Goal: Find contact information: Obtain details needed to contact an individual or organization

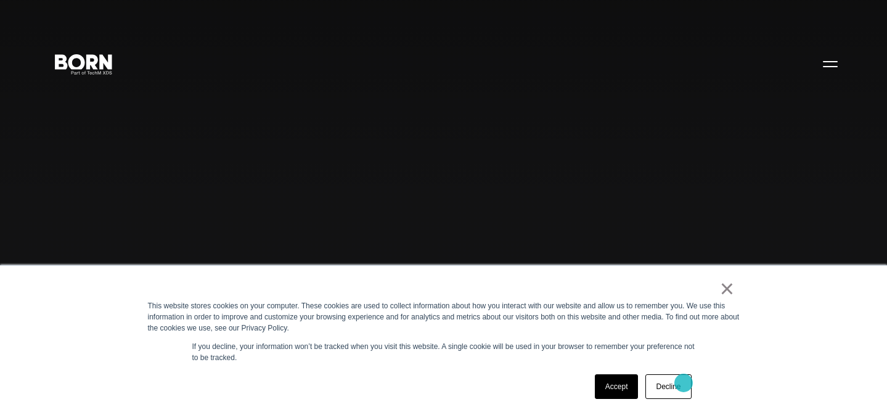
click at [680, 384] on link "Decline" at bounding box center [668, 386] width 46 height 25
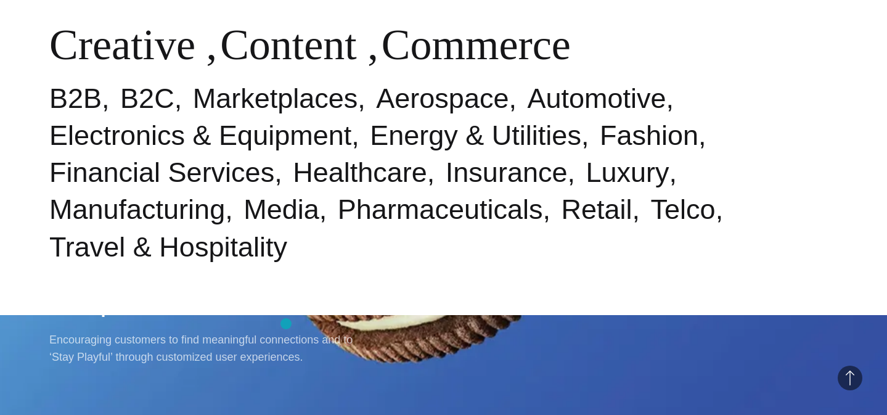
scroll to position [516, 0]
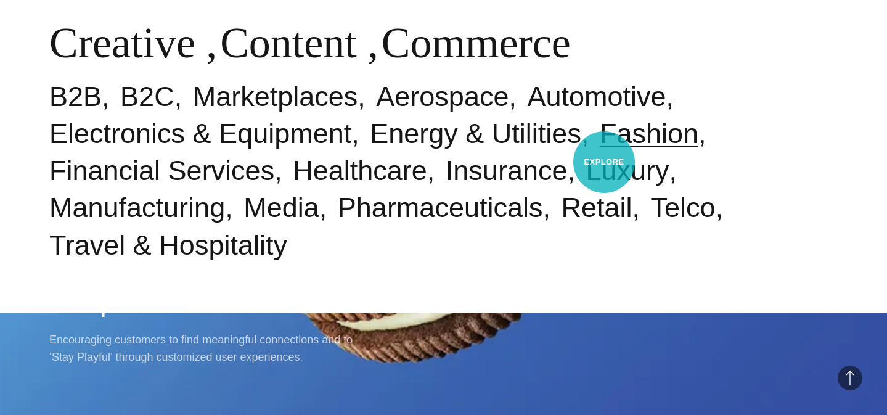
click at [604, 149] on link "Fashion" at bounding box center [648, 133] width 99 height 31
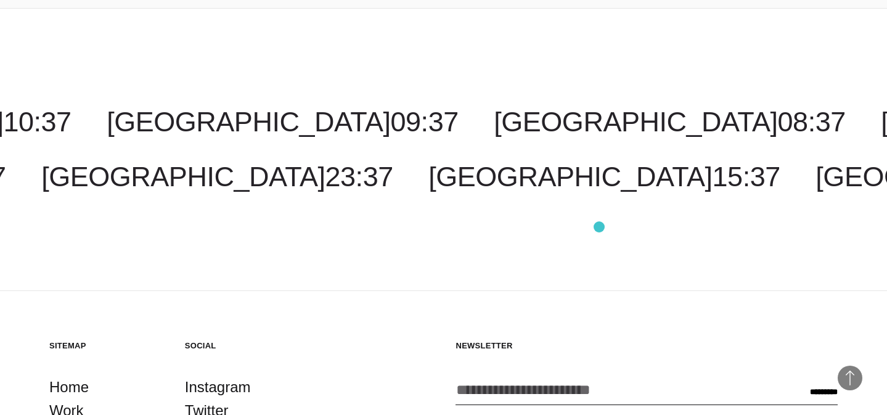
scroll to position [3071, 0]
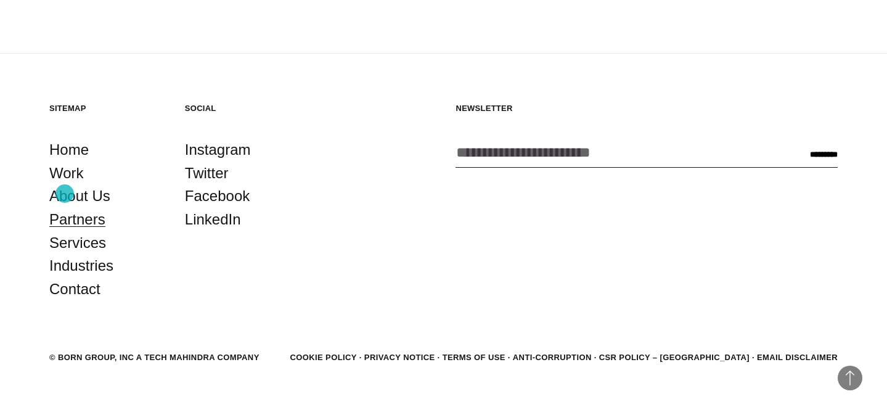
click at [65, 208] on link "Partners" at bounding box center [77, 219] width 56 height 23
click at [92, 277] on link "Contact" at bounding box center [74, 288] width 51 height 23
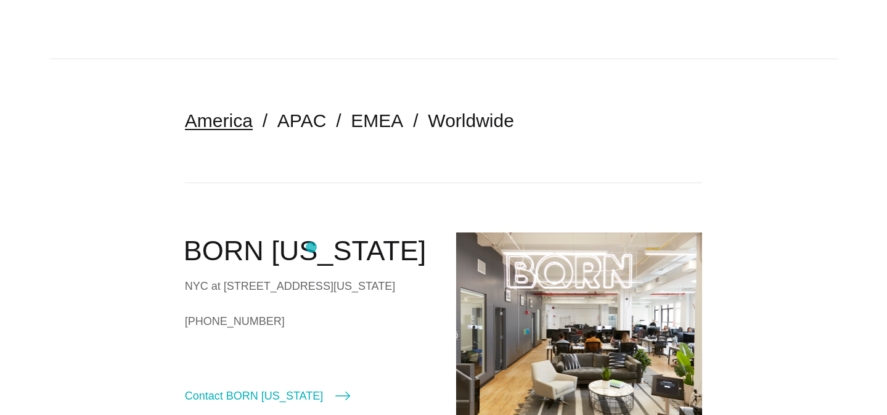
scroll to position [234, 0]
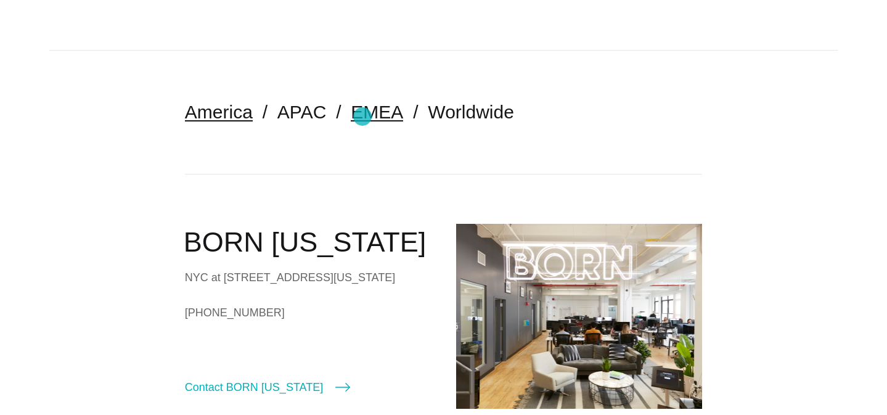
click at [365, 116] on link "EMEA" at bounding box center [377, 112] width 52 height 20
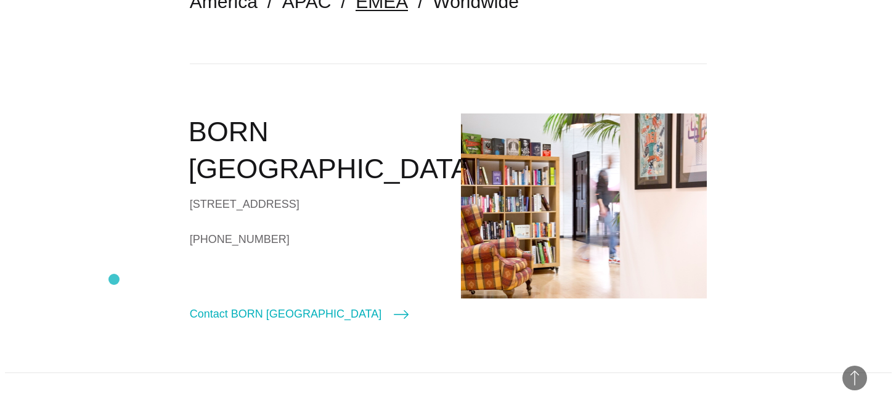
scroll to position [345, 0]
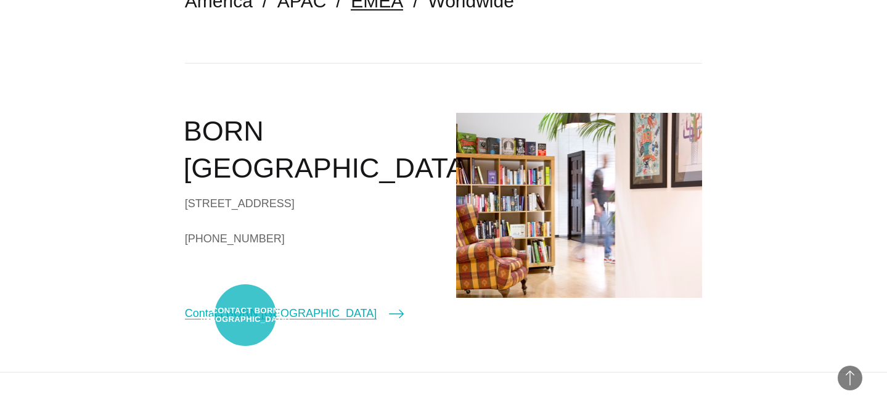
click at [245, 315] on link "Contact BORN [GEOGRAPHIC_DATA]" at bounding box center [294, 312] width 219 height 17
select select "******"
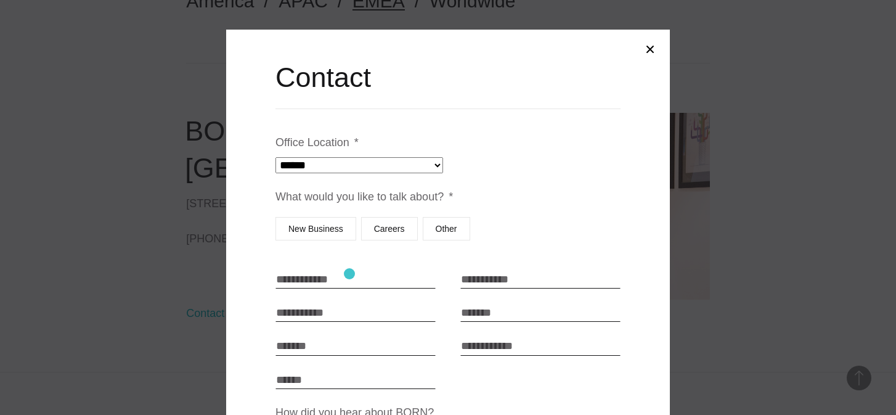
scroll to position [10, 0]
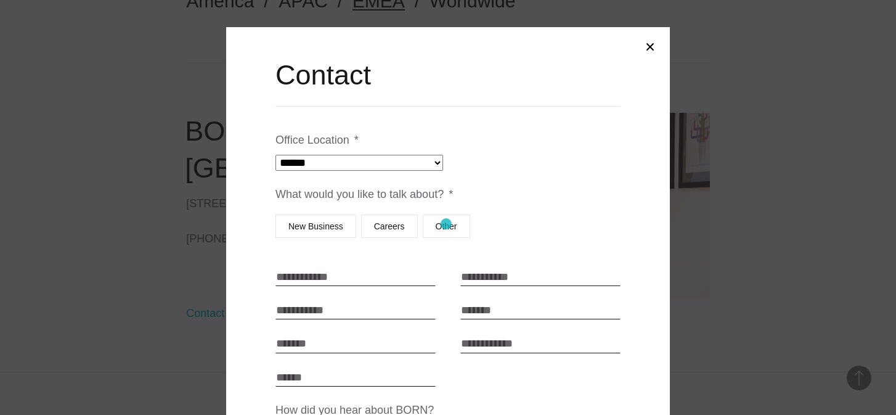
click at [446, 224] on label "Other" at bounding box center [446, 225] width 47 height 23
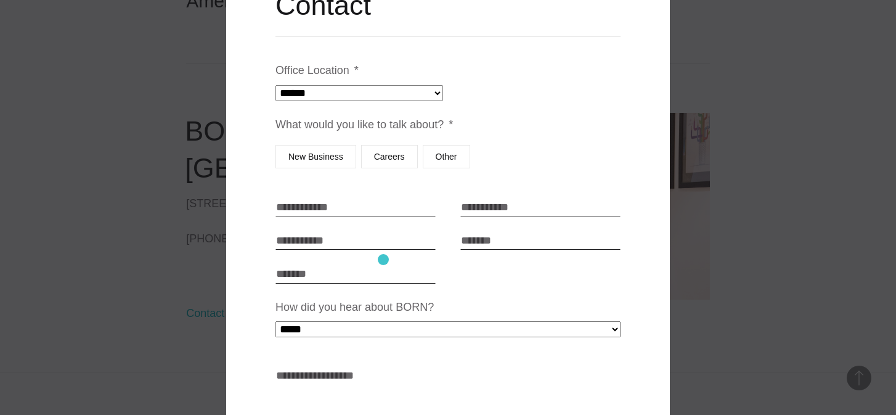
scroll to position [38, 0]
